Goal: Task Accomplishment & Management: Manage account settings

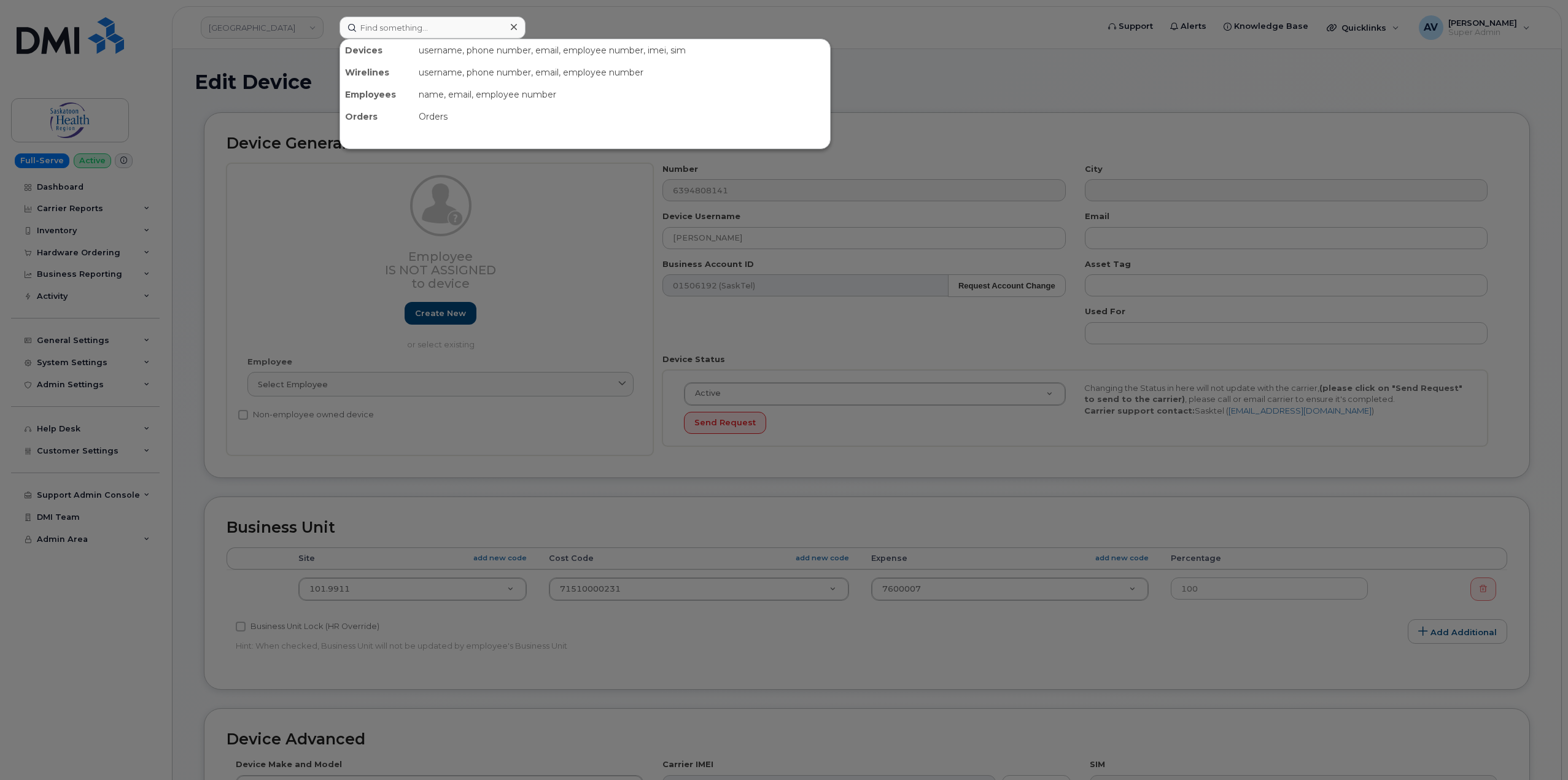
select select "18172"
click at [285, 28] on div at bounding box center [784, 390] width 1568 height 780
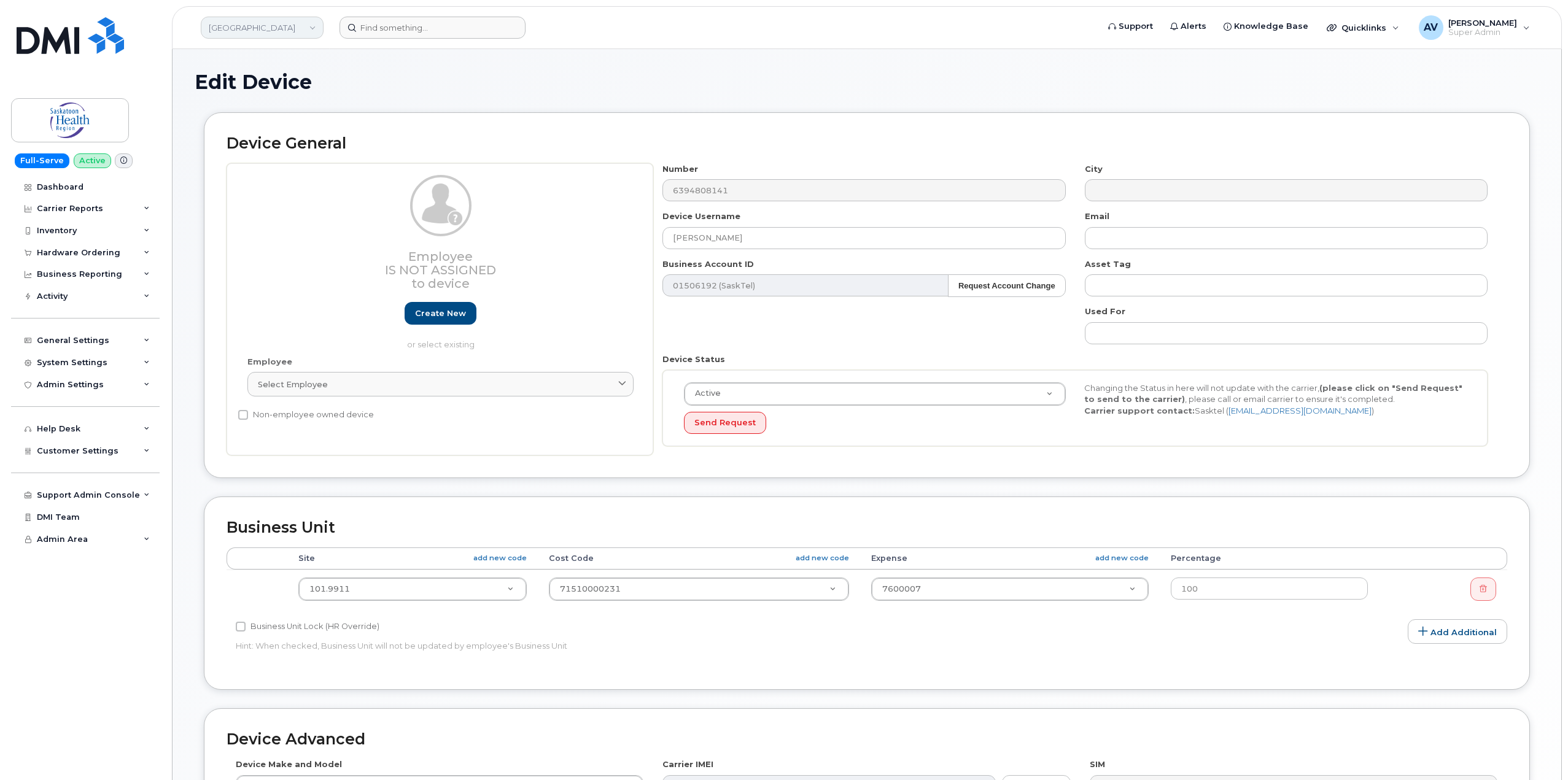
click at [270, 24] on link "[GEOGRAPHIC_DATA]" at bounding box center [261, 28] width 122 height 22
type input "m"
click at [566, 84] on h1 "Edit Device" at bounding box center [867, 81] width 1344 height 21
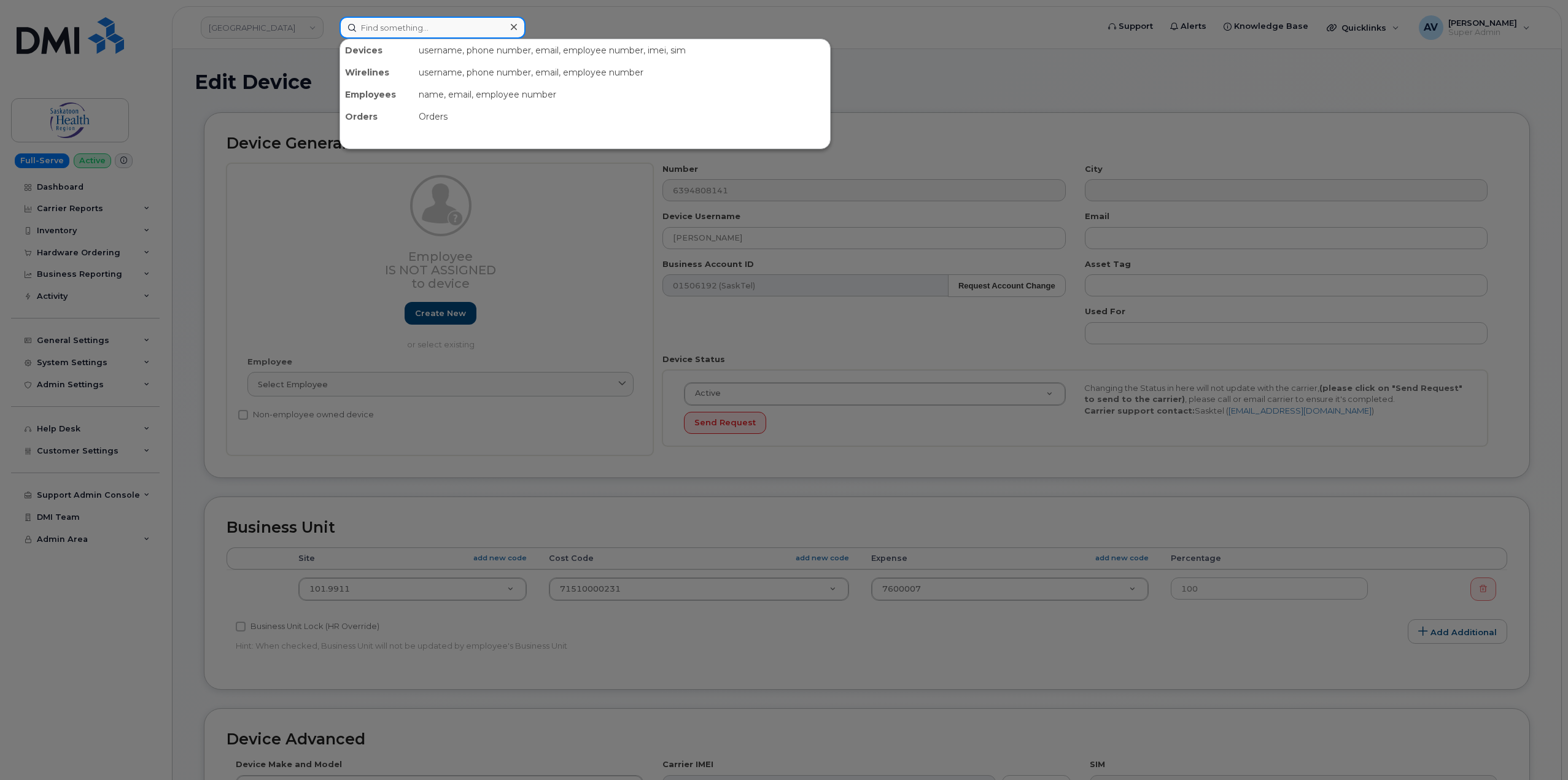
click at [464, 24] on input at bounding box center [432, 28] width 186 height 22
paste input "TomBordogna"
drag, startPoint x: 445, startPoint y: 29, endPoint x: 313, endPoint y: 16, distance: 132.6
click at [329, 17] on div "[PERSON_NAME] No results" at bounding box center [714, 28] width 769 height 22
paste input "[PERSON_NAME]"
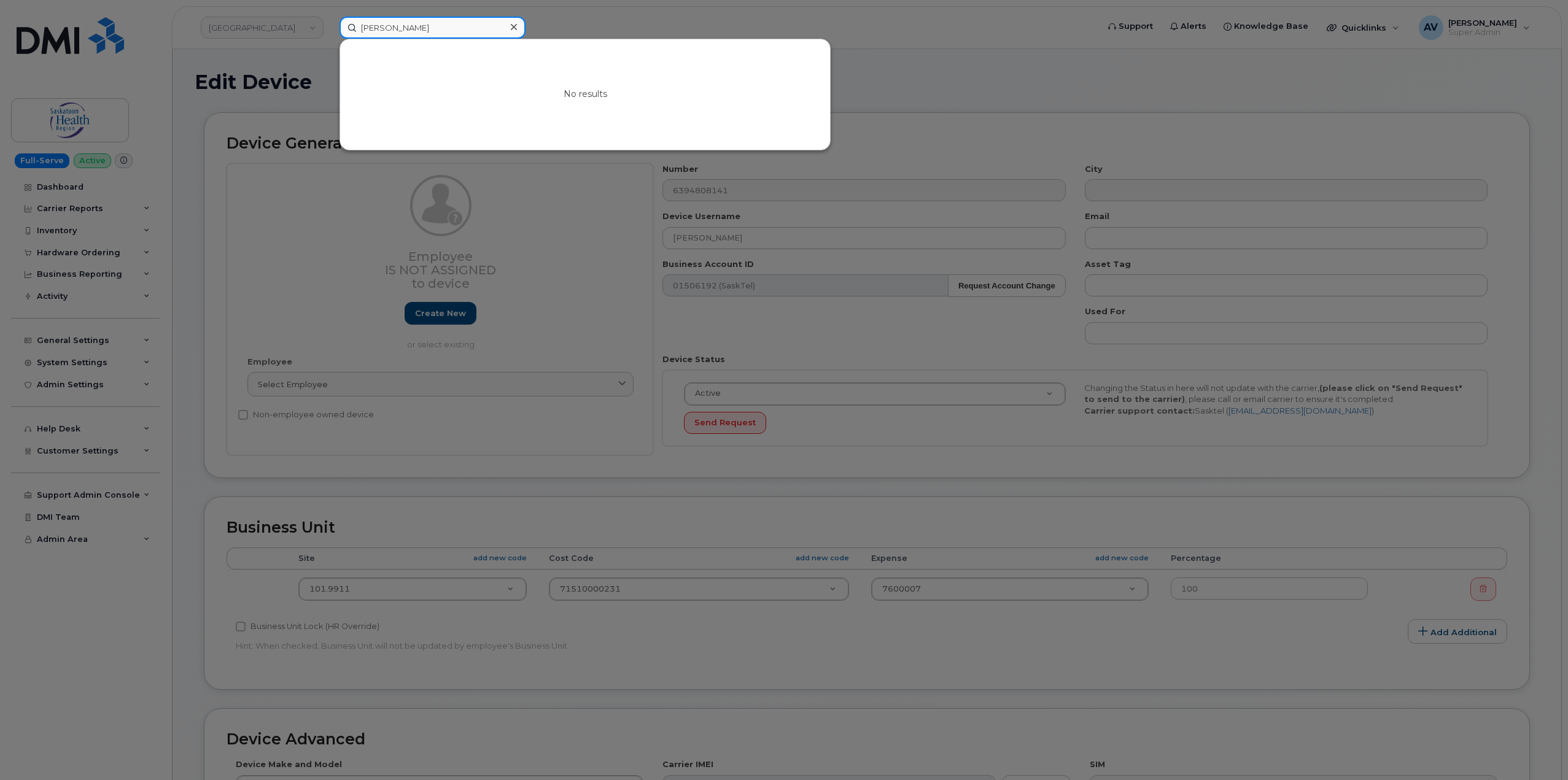
drag, startPoint x: 437, startPoint y: 25, endPoint x: 337, endPoint y: 17, distance: 100.3
click at [337, 17] on div "[PERSON_NAME] No results" at bounding box center [714, 28] width 769 height 22
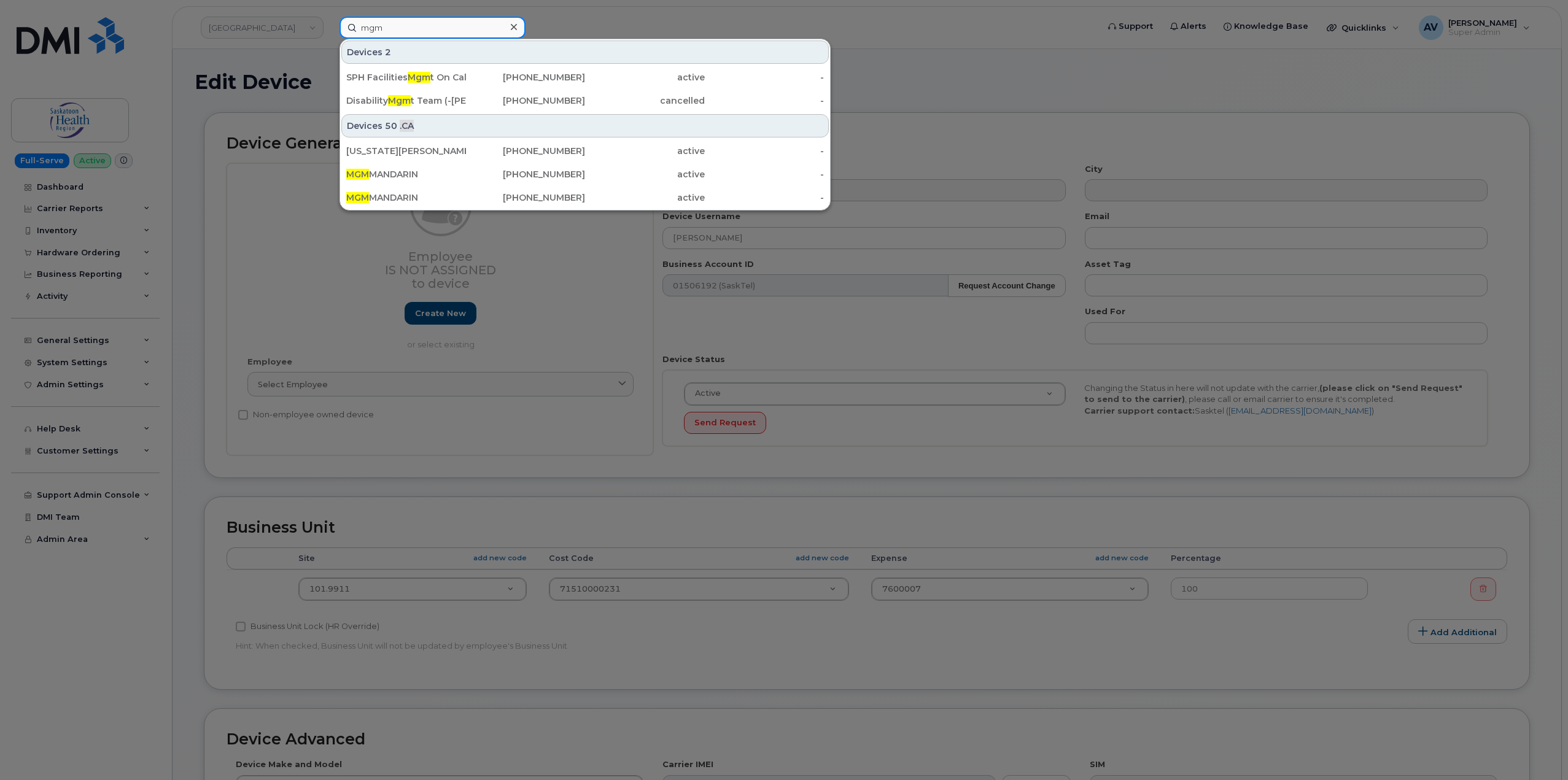
type input "mgm"
click at [238, 29] on div at bounding box center [784, 390] width 1568 height 780
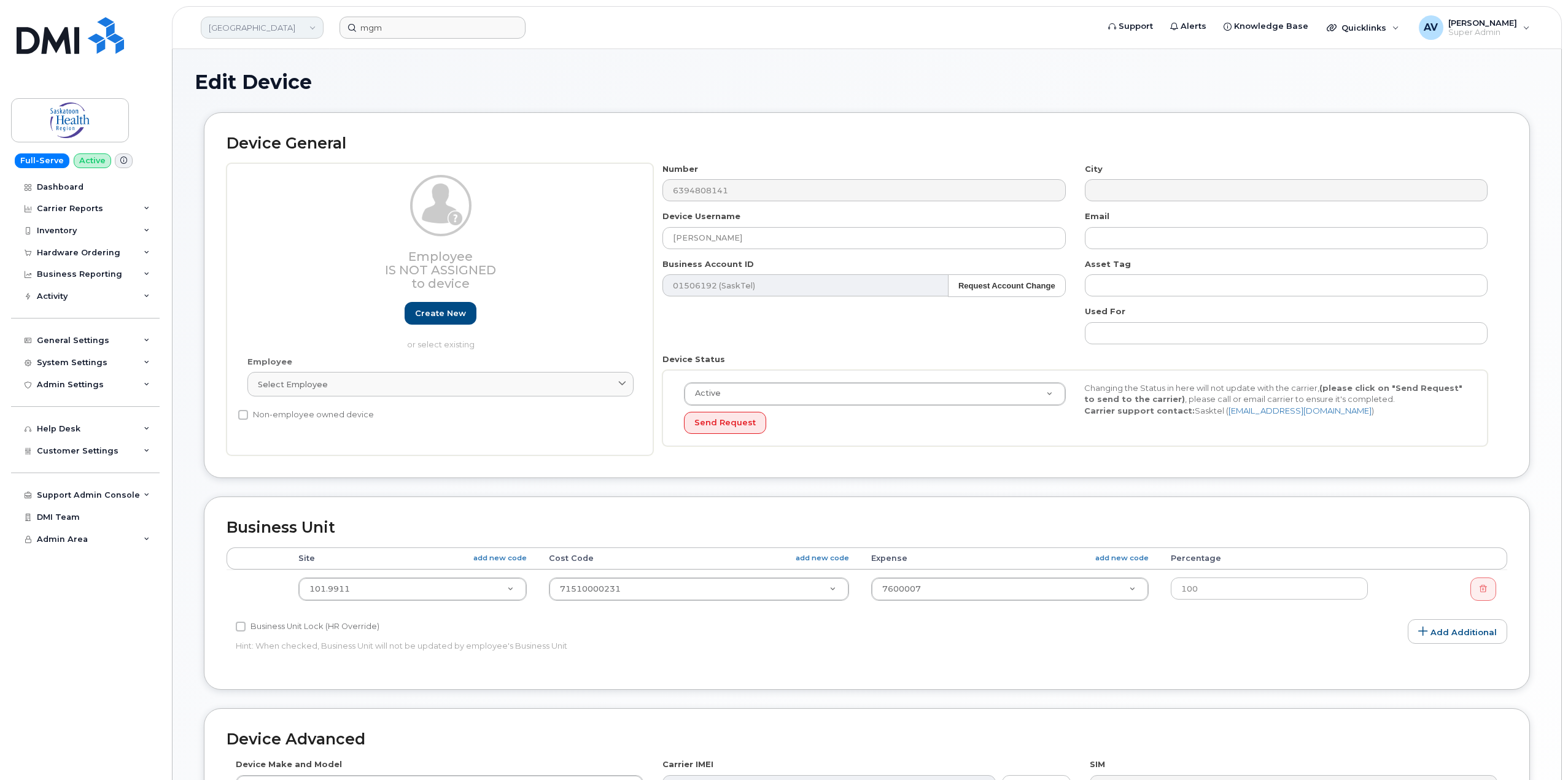
click at [261, 26] on link "[GEOGRAPHIC_DATA]" at bounding box center [261, 28] width 122 height 22
type input "b"
type input "m"
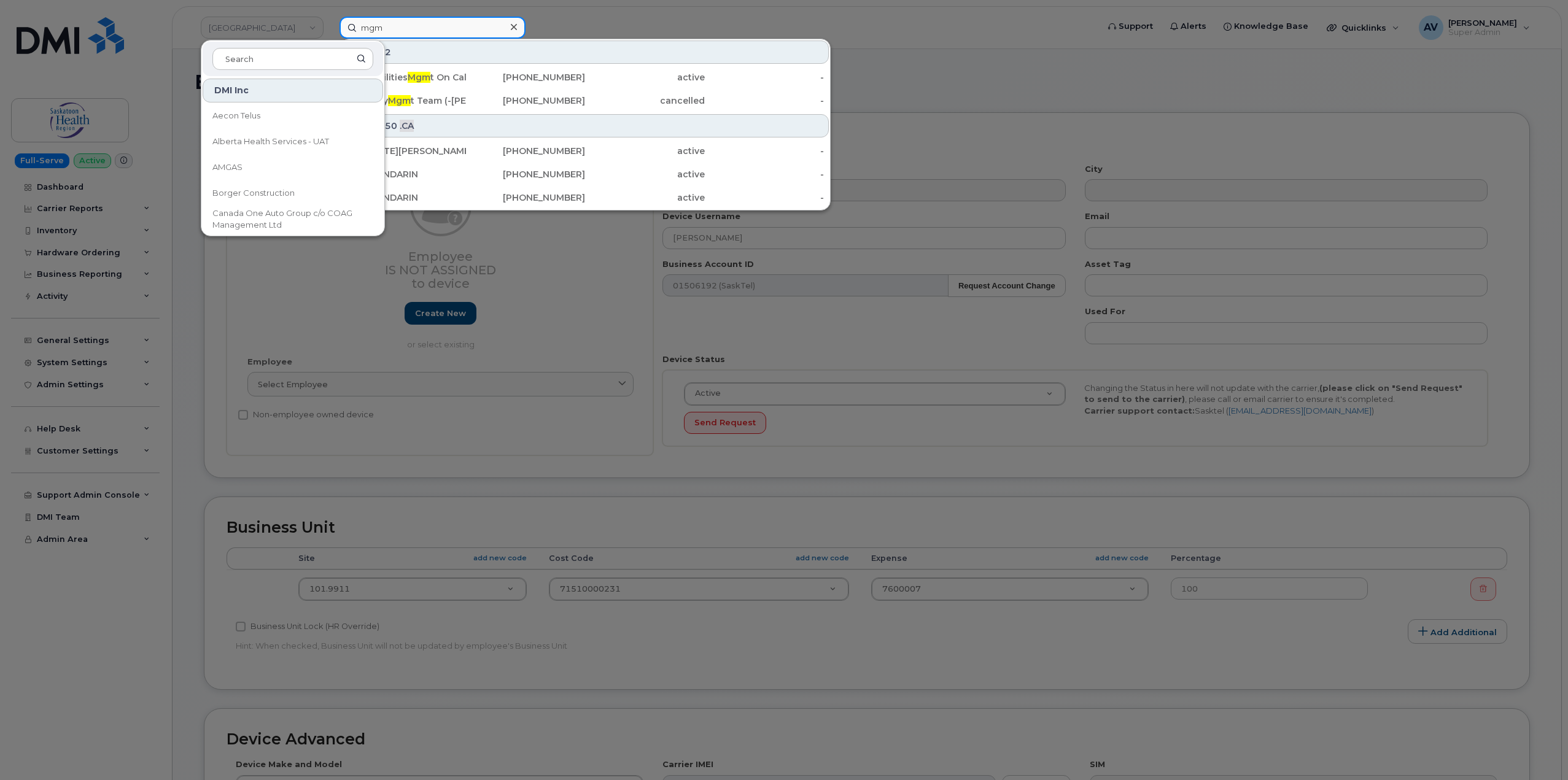
click at [453, 26] on input "mgm" at bounding box center [432, 28] width 186 height 22
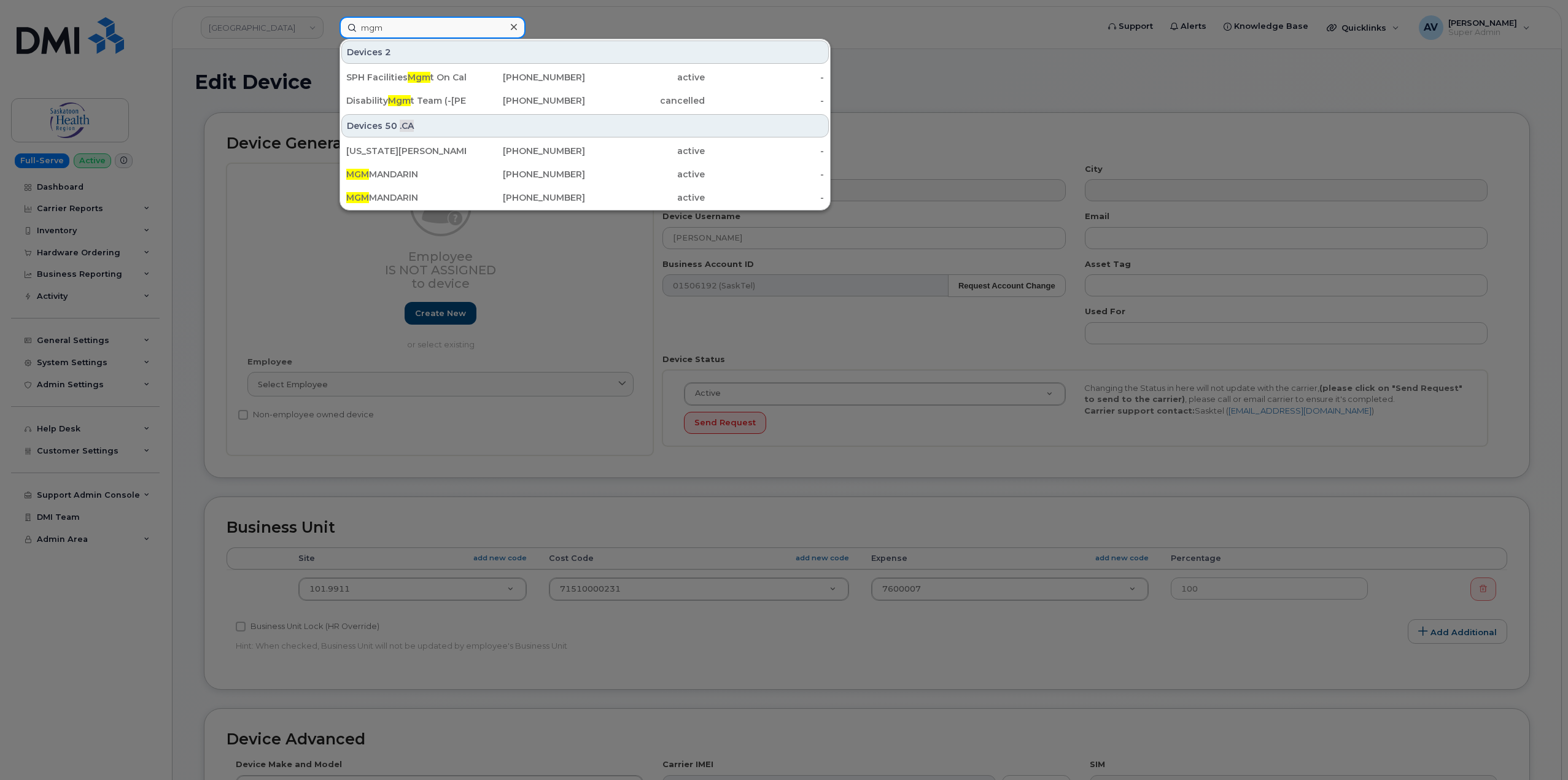
drag, startPoint x: 404, startPoint y: 21, endPoint x: 280, endPoint y: 28, distance: 124.2
click at [329, 28] on div "mgm Devices 2 SPH Facilities Mgm t On Call [PHONE_NUMBER] active - Disability M…" at bounding box center [714, 28] width 769 height 22
paste input "609.317.7261"
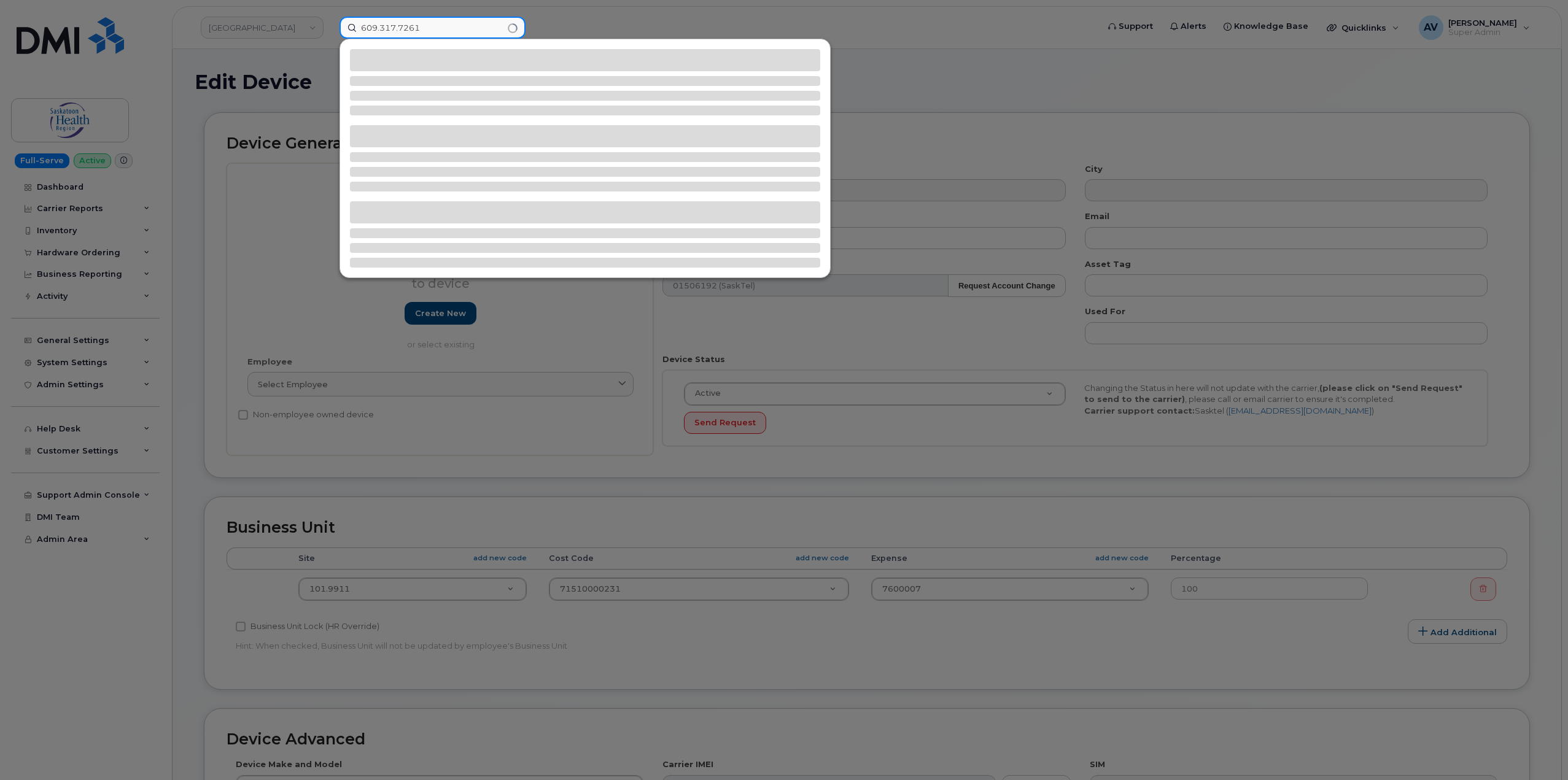
type input "609.317.7261"
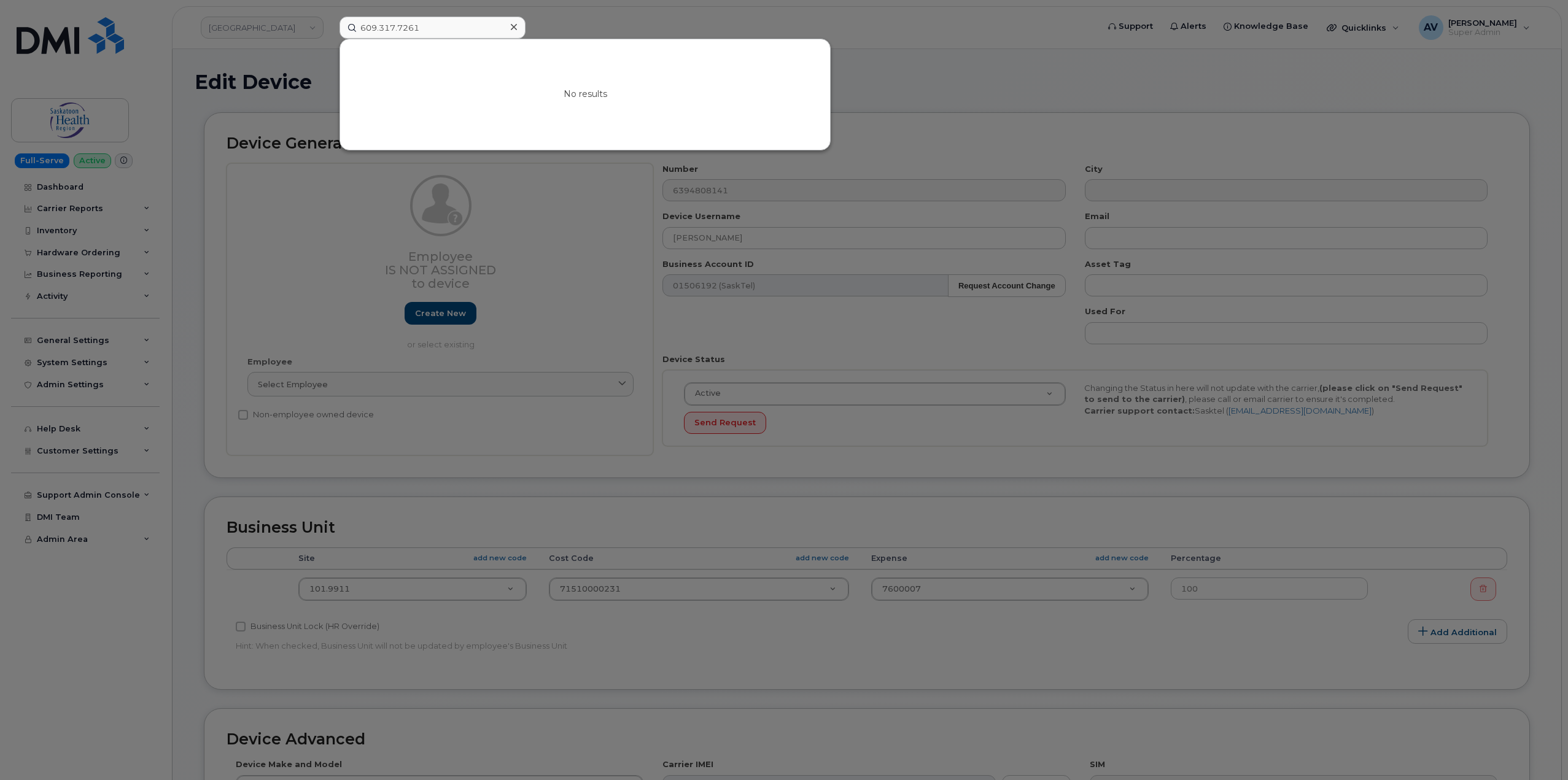
click at [243, 29] on div at bounding box center [784, 390] width 1568 height 780
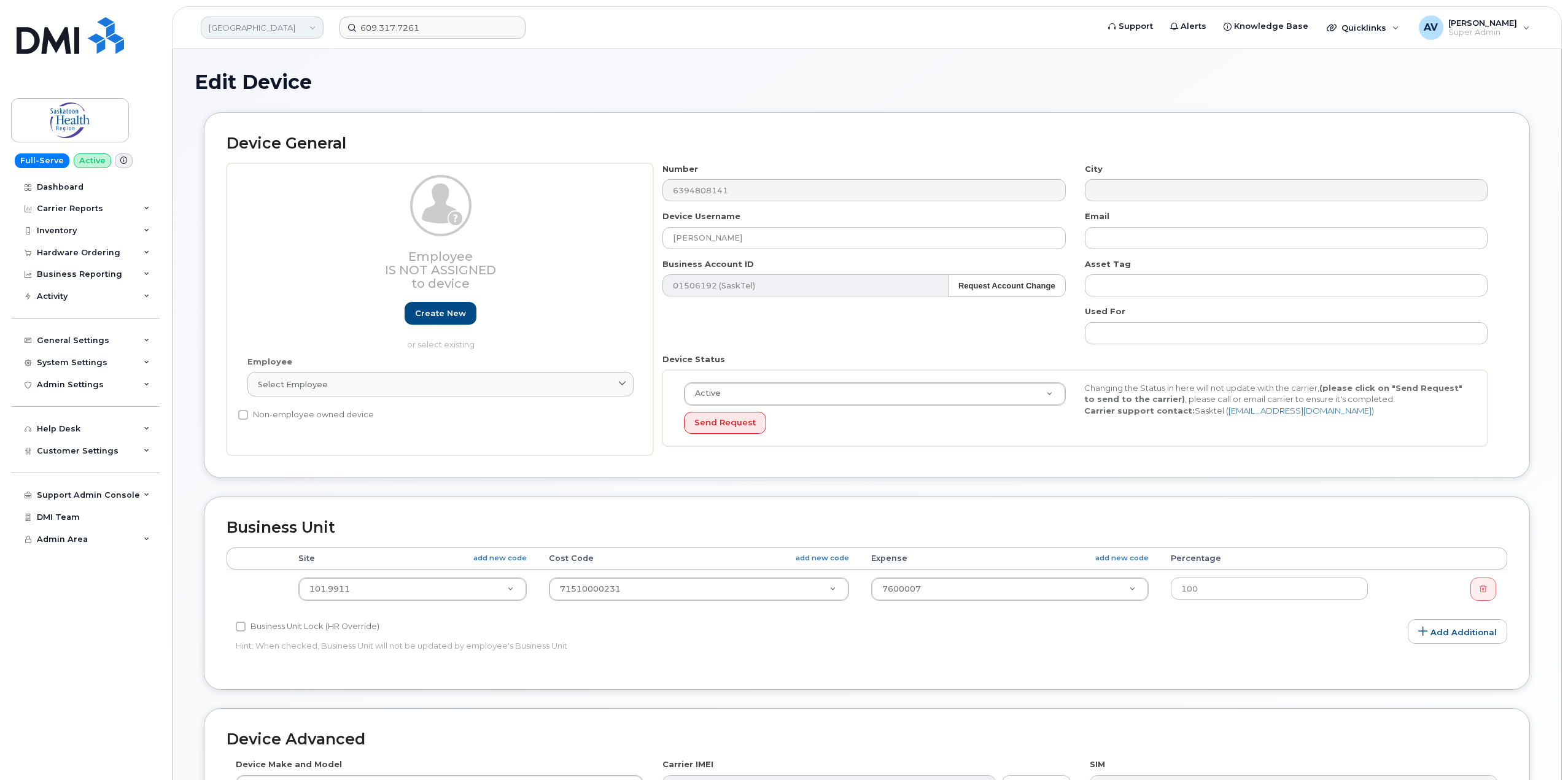
click at [263, 26] on link "[GEOGRAPHIC_DATA]" at bounding box center [261, 28] width 122 height 22
click at [272, 56] on input at bounding box center [293, 59] width 161 height 22
type input "b"
